Goal: Transaction & Acquisition: Purchase product/service

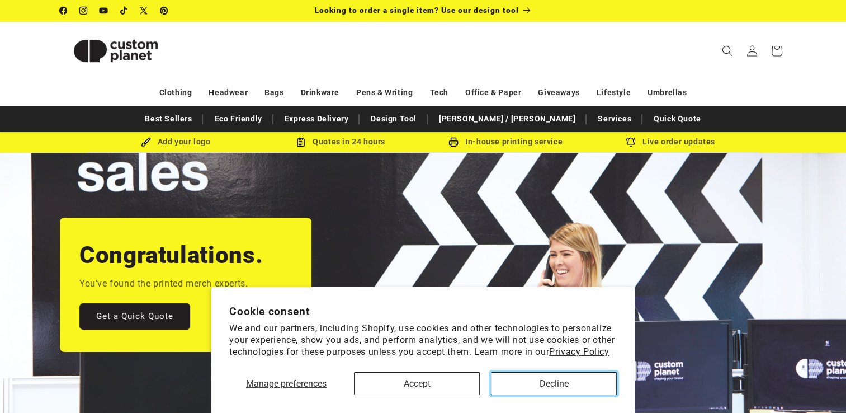
click at [538, 383] on button "Decline" at bounding box center [554, 383] width 126 height 23
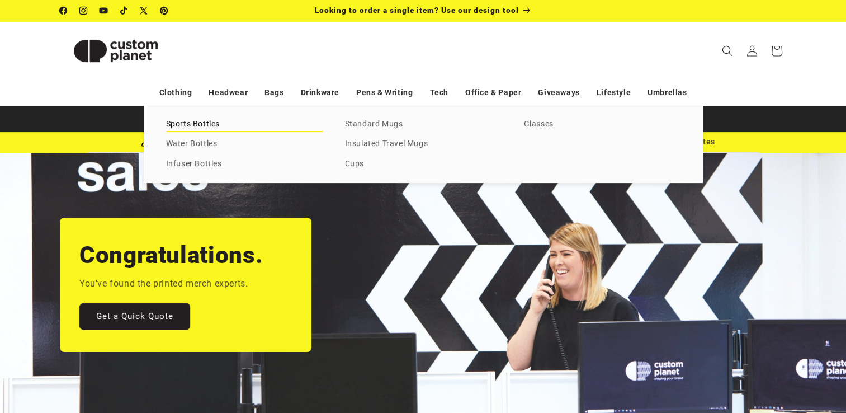
click at [201, 123] on link "Sports Bottles" at bounding box center [244, 124] width 157 height 15
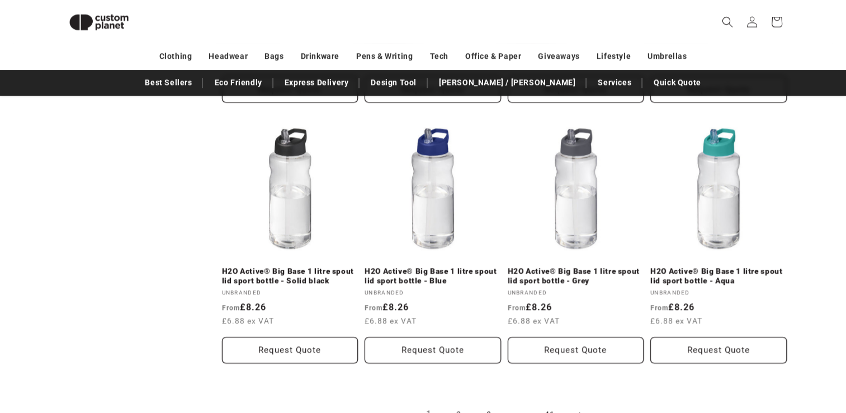
scroll to position [1327, 0]
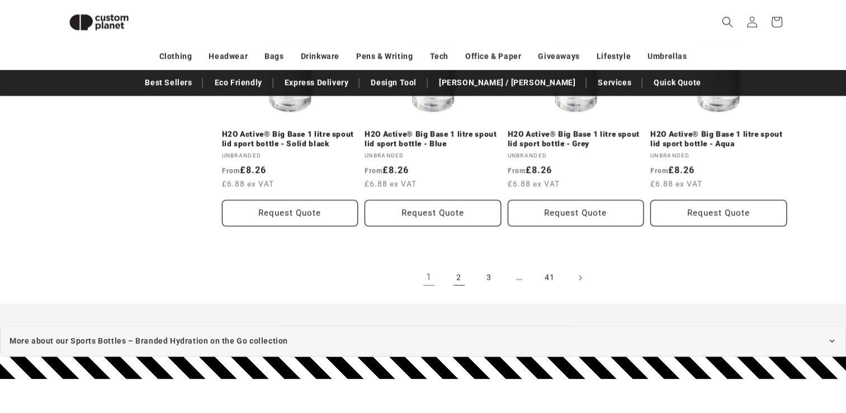
click at [459, 281] on link "2" at bounding box center [459, 277] width 25 height 25
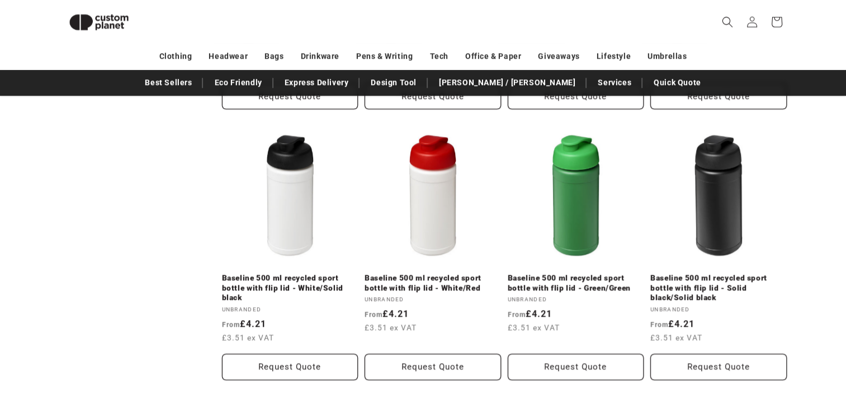
scroll to position [1271, 0]
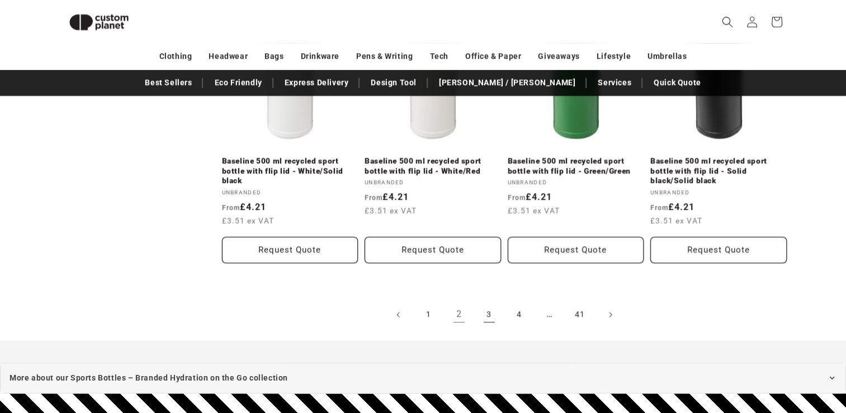
click at [489, 310] on link "3" at bounding box center [489, 314] width 25 height 25
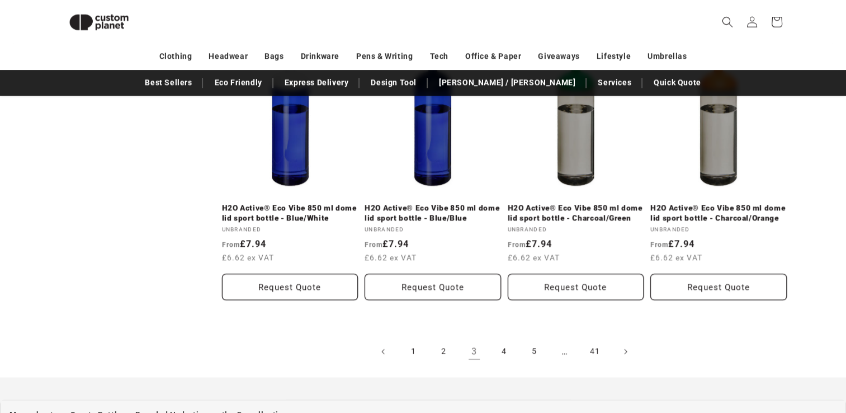
scroll to position [1383, 0]
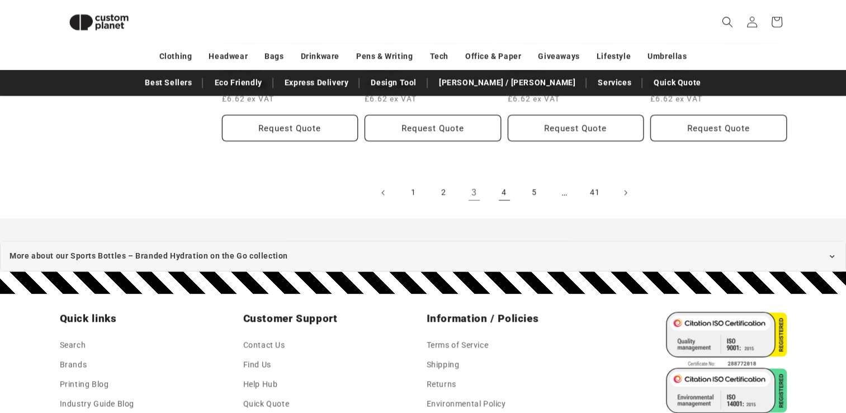
click at [506, 199] on link "4" at bounding box center [504, 192] width 25 height 25
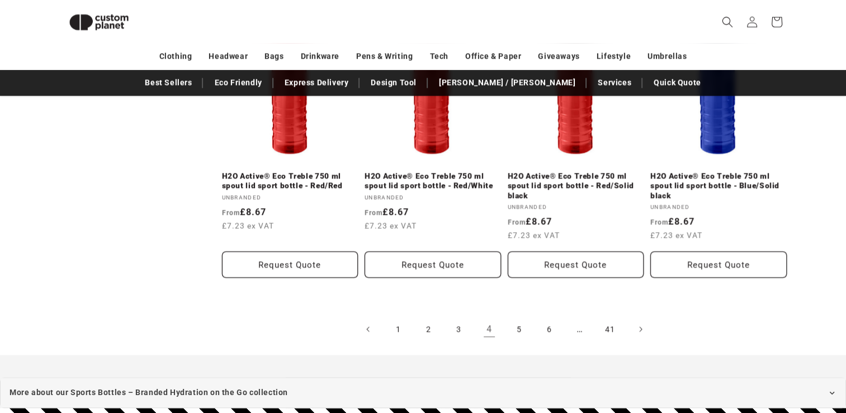
scroll to position [1384, 0]
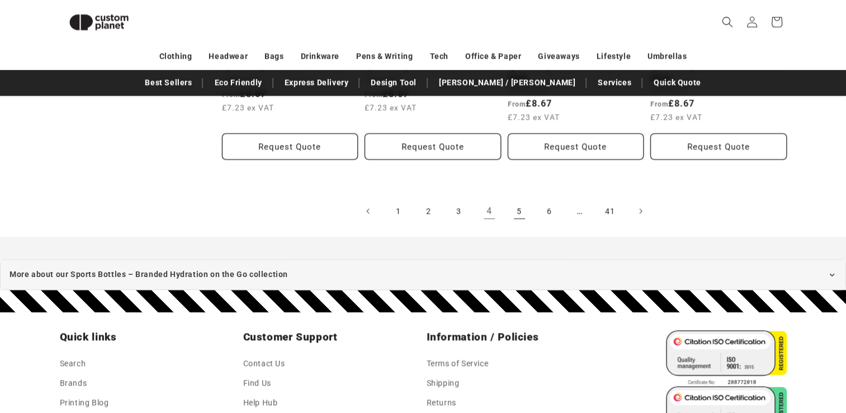
click at [513, 205] on link "5" at bounding box center [519, 211] width 25 height 25
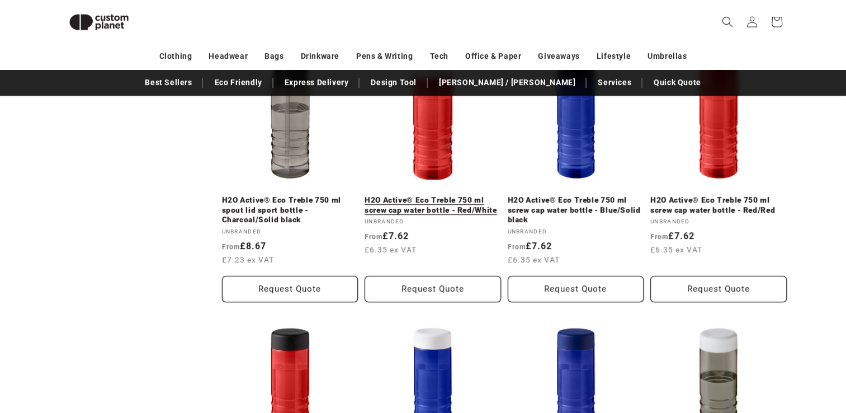
scroll to position [376, 0]
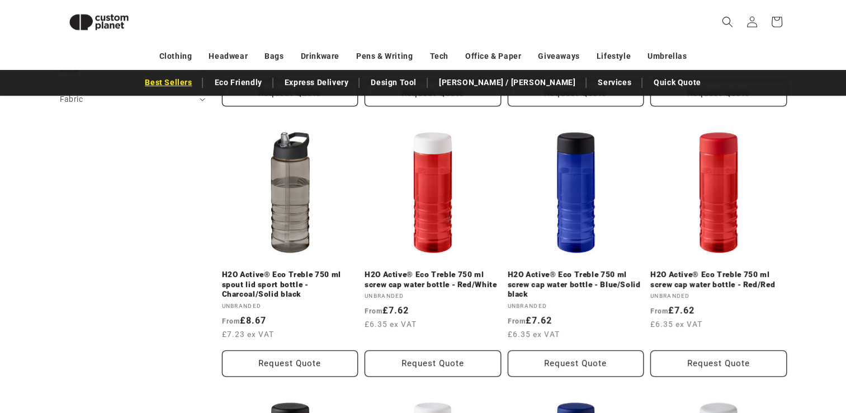
click at [197, 81] on link "Best Sellers" at bounding box center [168, 83] width 58 height 20
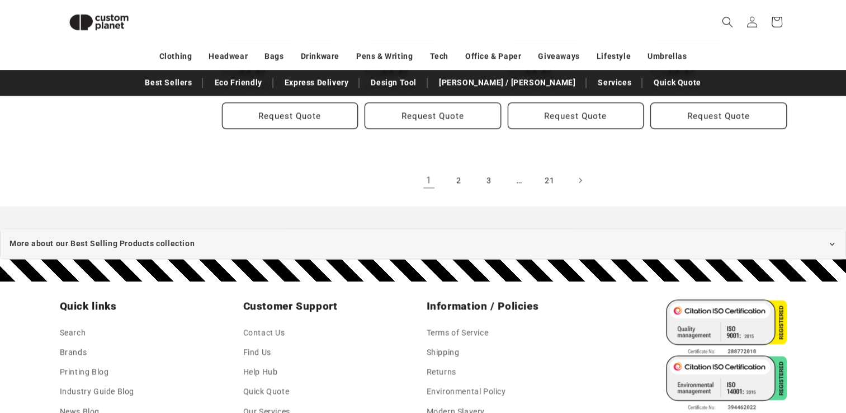
scroll to position [1439, 0]
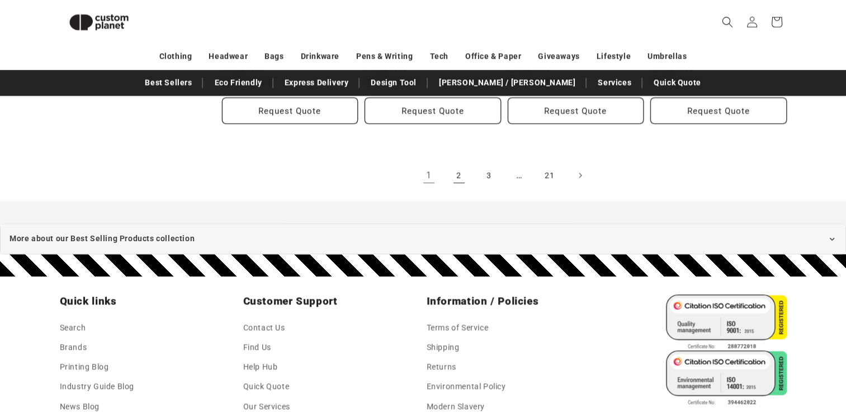
click at [462, 166] on link "2" at bounding box center [459, 175] width 25 height 25
